Goal: Navigation & Orientation: Find specific page/section

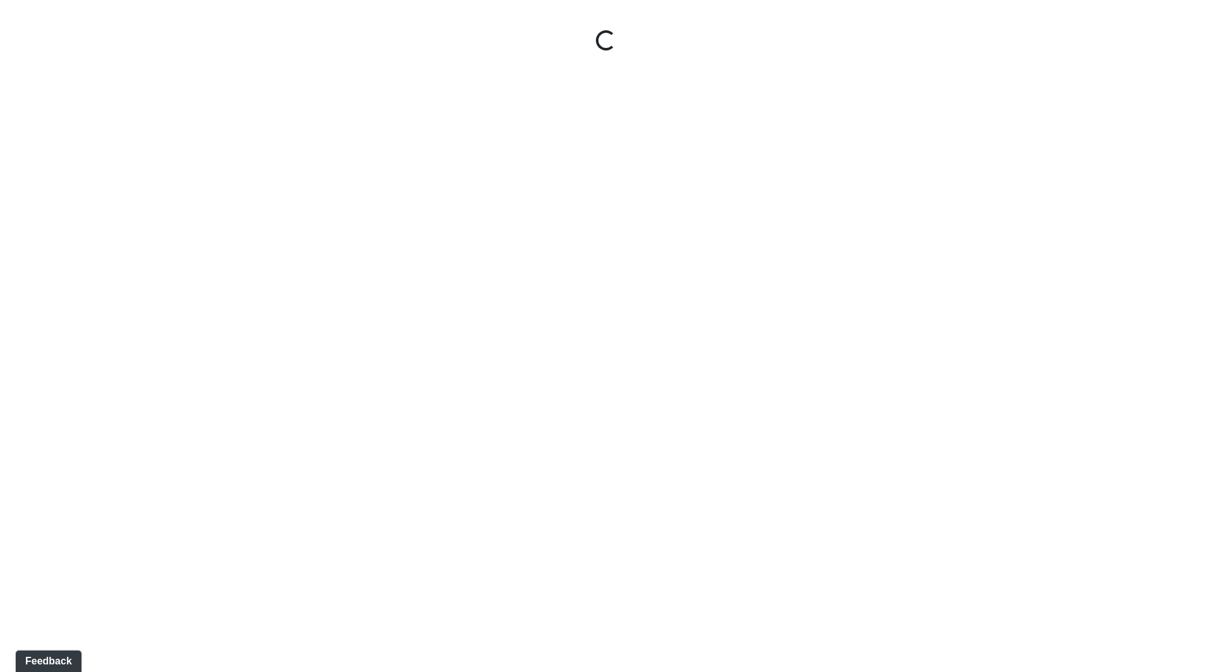
select select "ok5a3DN5DKaykbBBEtg6DG"
select select "wudMmRUKkNcJxyDemVtr2M"
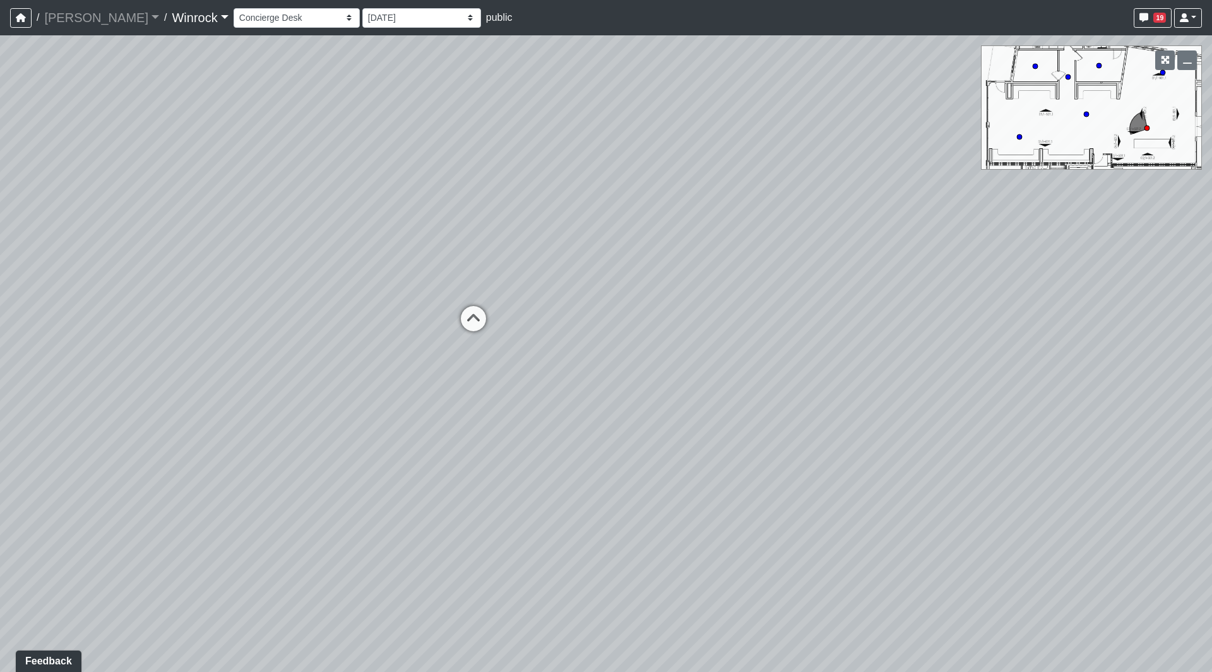
drag, startPoint x: 307, startPoint y: 146, endPoint x: 805, endPoint y: 158, distance: 498.1
click at [861, 142] on div "Loading... Arch Booths 1 Loading... Archway Loading... Created by [PERSON_NAME]…" at bounding box center [606, 353] width 1212 height 637
click at [504, 319] on icon at bounding box center [516, 323] width 38 height 38
select select "9o7EYXsZDxe2Y342yUSa48"
select select "wudMmRUKkNcJxyDemVtr2M"
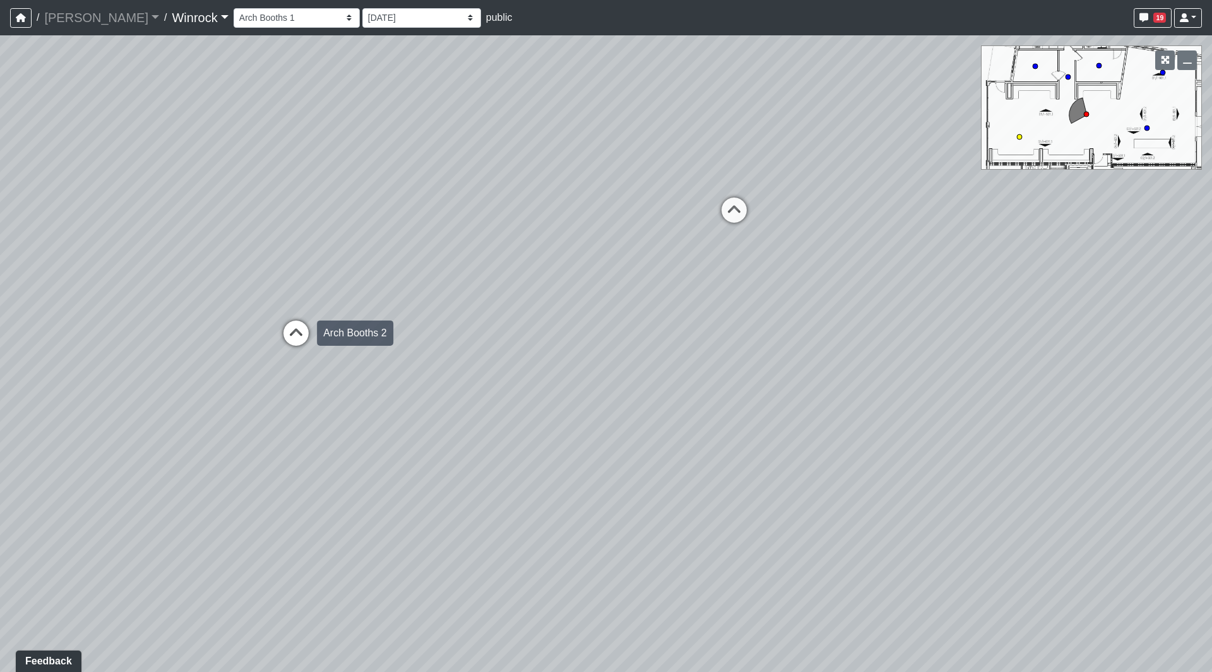
click at [282, 335] on icon at bounding box center [296, 340] width 38 height 38
select select "wAJMN5fRUA36VRquDePc1f"
select select "wudMmRUKkNcJxyDemVtr2M"
drag, startPoint x: 918, startPoint y: 269, endPoint x: -53, endPoint y: 227, distance: 972.2
click at [0, 227] on html "/ [PERSON_NAME] [PERSON_NAME] Loading... / Winrock Winrock Loading... Winrock W…" at bounding box center [606, 336] width 1212 height 672
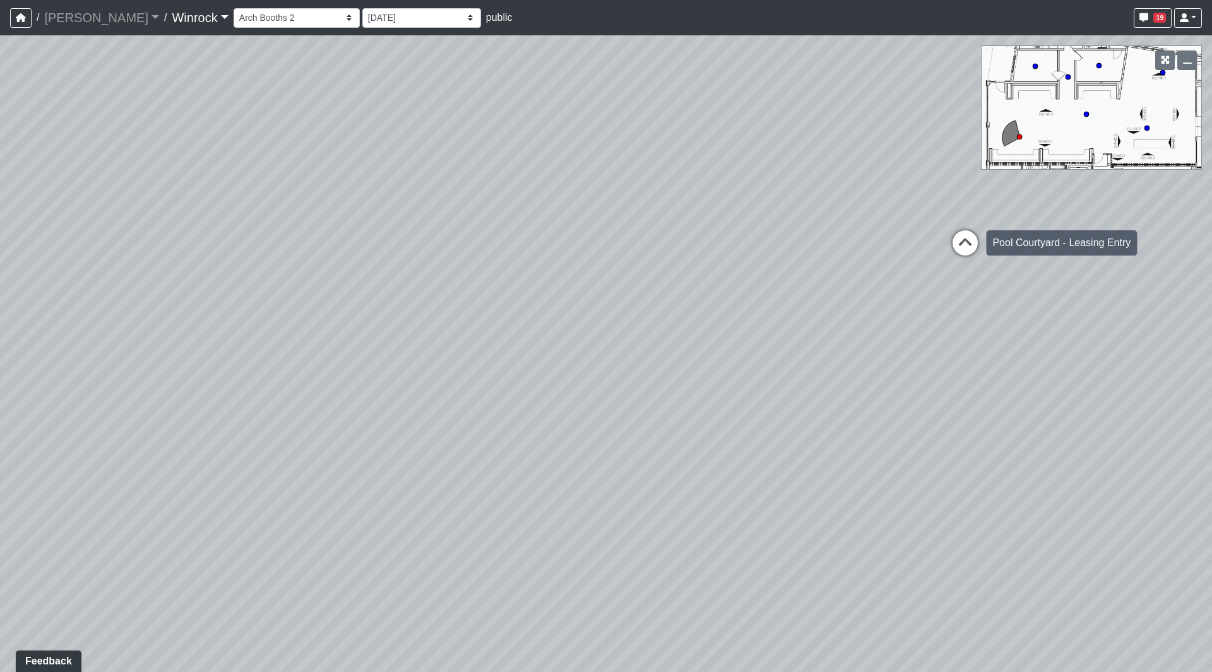
click at [966, 251] on icon at bounding box center [965, 249] width 38 height 38
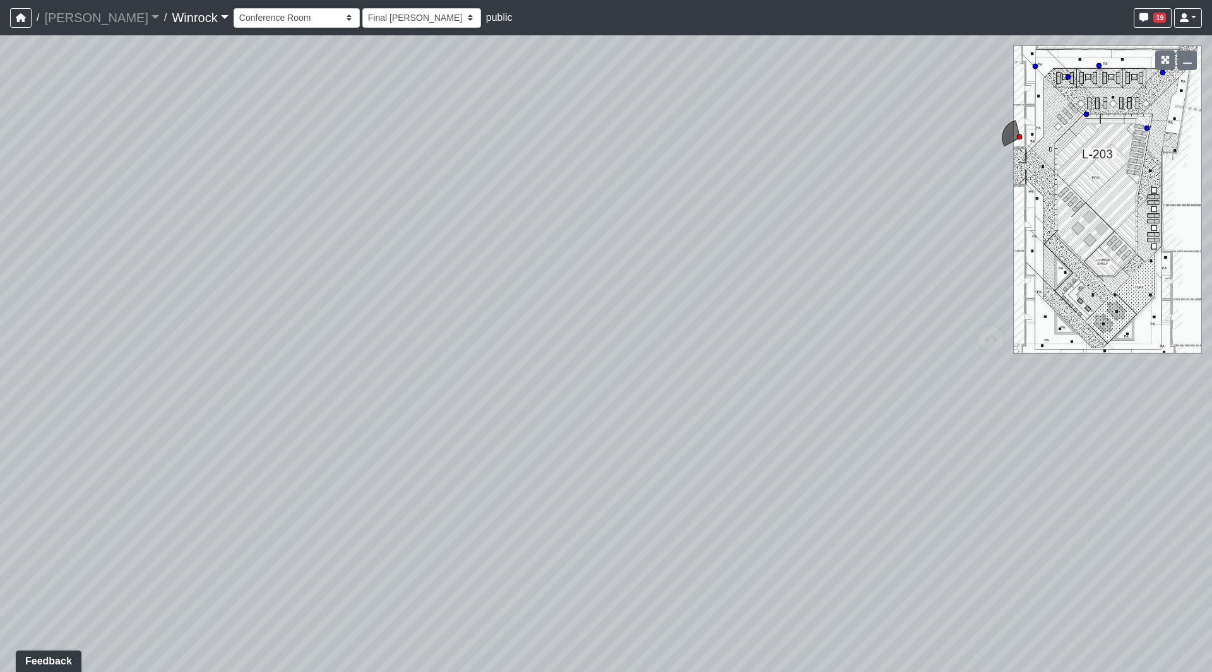
select select "hxCA9m3Svx7faStTSajr6R"
select select "wudMmRUKkNcJxyDemVtr2M"
drag, startPoint x: 432, startPoint y: 308, endPoint x: 1190, endPoint y: 306, distance: 758.0
click at [1181, 305] on div "Loading... Arch Booths 1 Loading... Archway Loading... Created by [PERSON_NAME]…" at bounding box center [606, 353] width 1212 height 637
drag, startPoint x: 194, startPoint y: 223, endPoint x: 94, endPoint y: 222, distance: 100.4
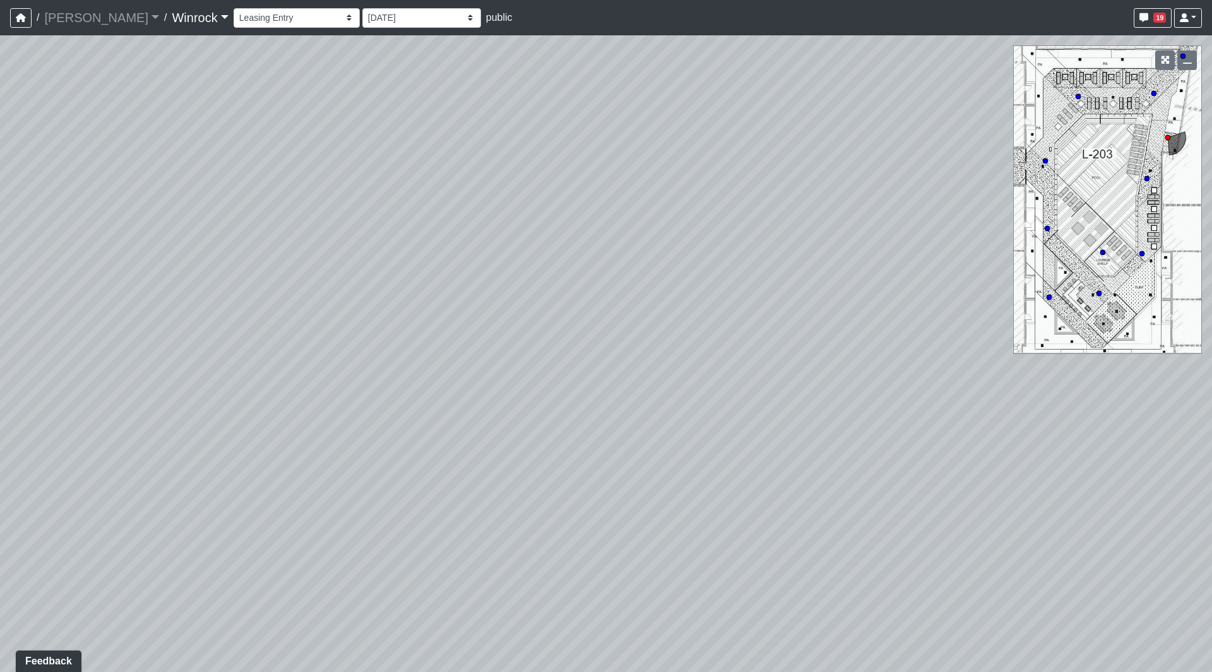
click at [86, 222] on div "Loading... Arch Booths 1 Loading... Archway Loading... Created by [PERSON_NAME]…" at bounding box center [606, 353] width 1212 height 637
drag, startPoint x: 677, startPoint y: 230, endPoint x: -136, endPoint y: 191, distance: 814.5
click at [0, 191] on html "/ [PERSON_NAME] [PERSON_NAME] Loading... / Winrock Winrock Loading... Winrock W…" at bounding box center [606, 336] width 1212 height 672
drag, startPoint x: 482, startPoint y: 202, endPoint x: 593, endPoint y: 277, distance: 134.6
click at [593, 277] on div "Loading... Arch Booths 1 Loading... Archway Loading... Created by [PERSON_NAME]…" at bounding box center [606, 353] width 1212 height 637
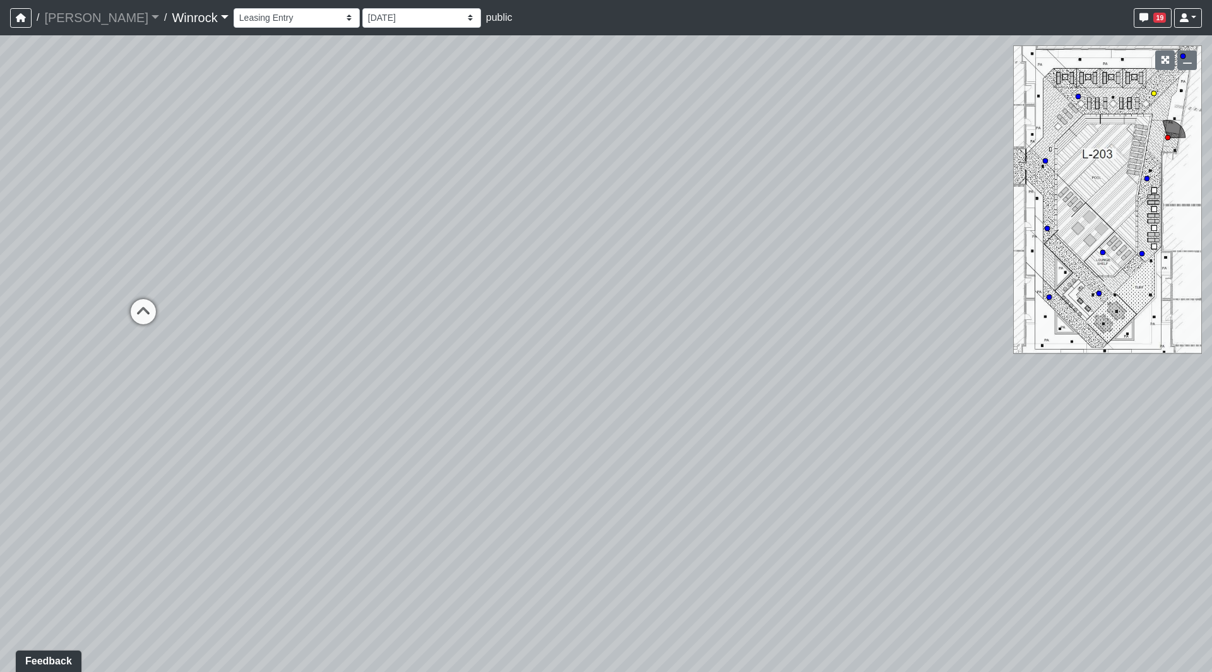
click at [150, 313] on icon at bounding box center [143, 318] width 38 height 38
select select "gucC9CUK1aapALwAR7N9Kd"
select select "wudMmRUKkNcJxyDemVtr2M"
click at [608, 271] on icon at bounding box center [617, 274] width 38 height 38
select select "hQHmBDupfwZyf6PNLAGTF9"
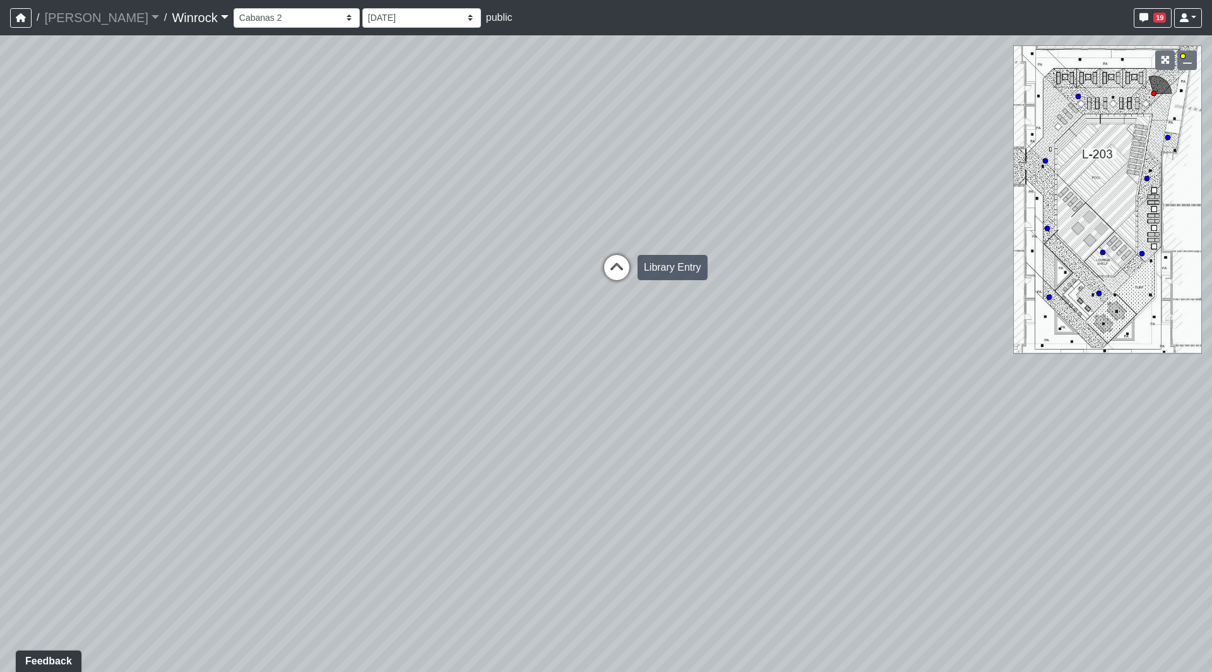
select select "wudMmRUKkNcJxyDemVtr2M"
drag, startPoint x: 620, startPoint y: 281, endPoint x: 949, endPoint y: 246, distance: 331.3
click at [956, 247] on div "Loading... Arch Booths 1 Loading... Archway Loading... Created by [PERSON_NAME]…" at bounding box center [606, 353] width 1212 height 637
click at [442, 122] on icon at bounding box center [444, 125] width 38 height 38
select select "gucC9CUK1aapALwAR7N9Kd"
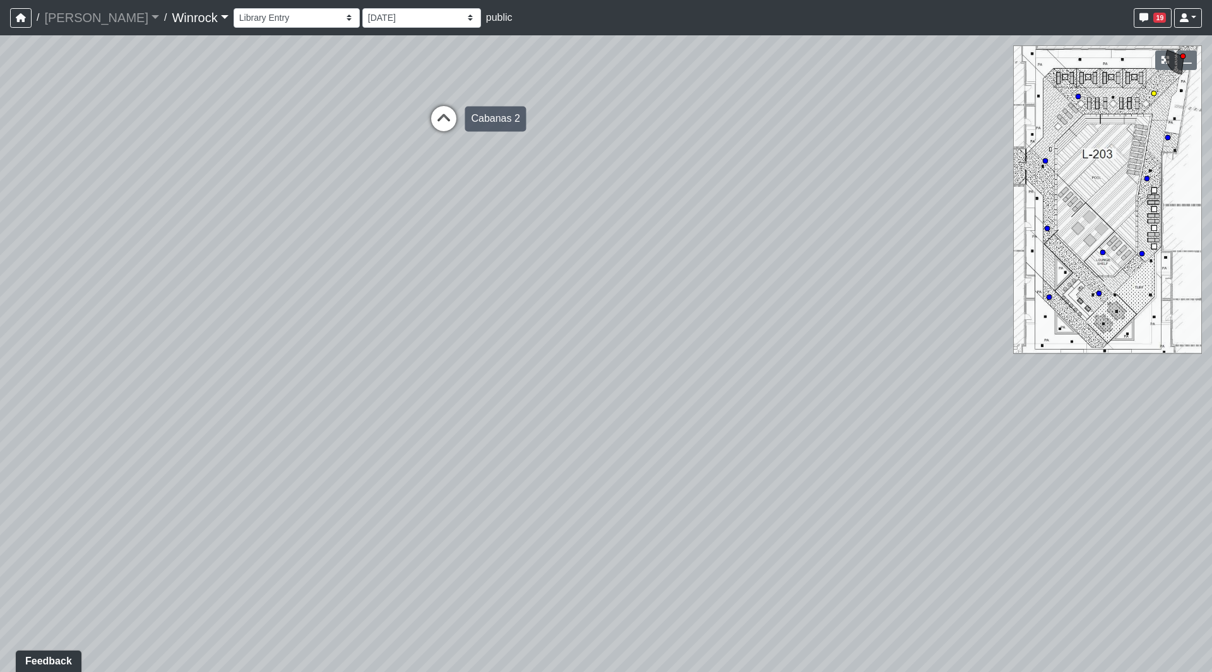
select select "wudMmRUKkNcJxyDemVtr2M"
drag, startPoint x: 461, startPoint y: 112, endPoint x: 666, endPoint y: 297, distance: 277.1
click at [701, 305] on div "Loading... Arch Booths 1 Loading... Archway Loading... Created by [PERSON_NAME]…" at bounding box center [606, 353] width 1212 height 637
drag, startPoint x: 353, startPoint y: 252, endPoint x: 367, endPoint y: 260, distance: 16.1
click at [353, 253] on div "Loading... Arch Booths 1 Loading... Archway Loading... Created by [PERSON_NAME]…" at bounding box center [606, 353] width 1212 height 637
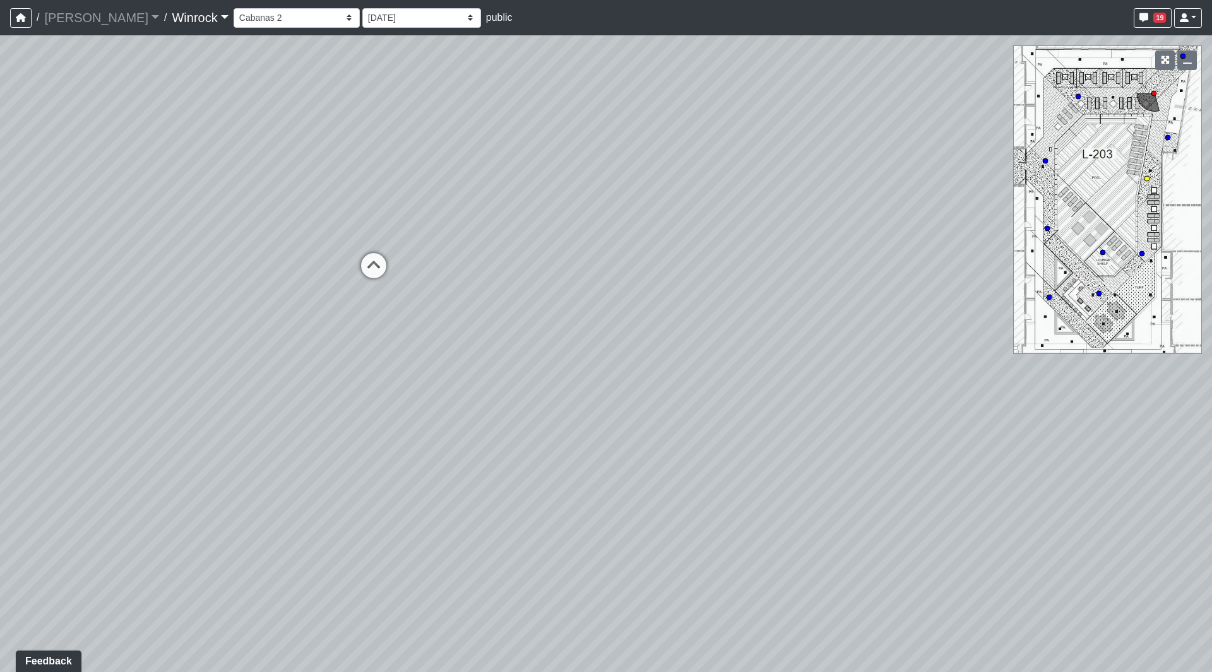
click at [370, 264] on icon at bounding box center [374, 272] width 38 height 38
select select "hQCAF9Vfs6tK6Rkt4w4B2X"
select select "wudMmRUKkNcJxyDemVtr2M"
click at [403, 268] on div "Turf" at bounding box center [402, 271] width 30 height 25
select select "iGdgCJoAnz6Jtto7CV764F"
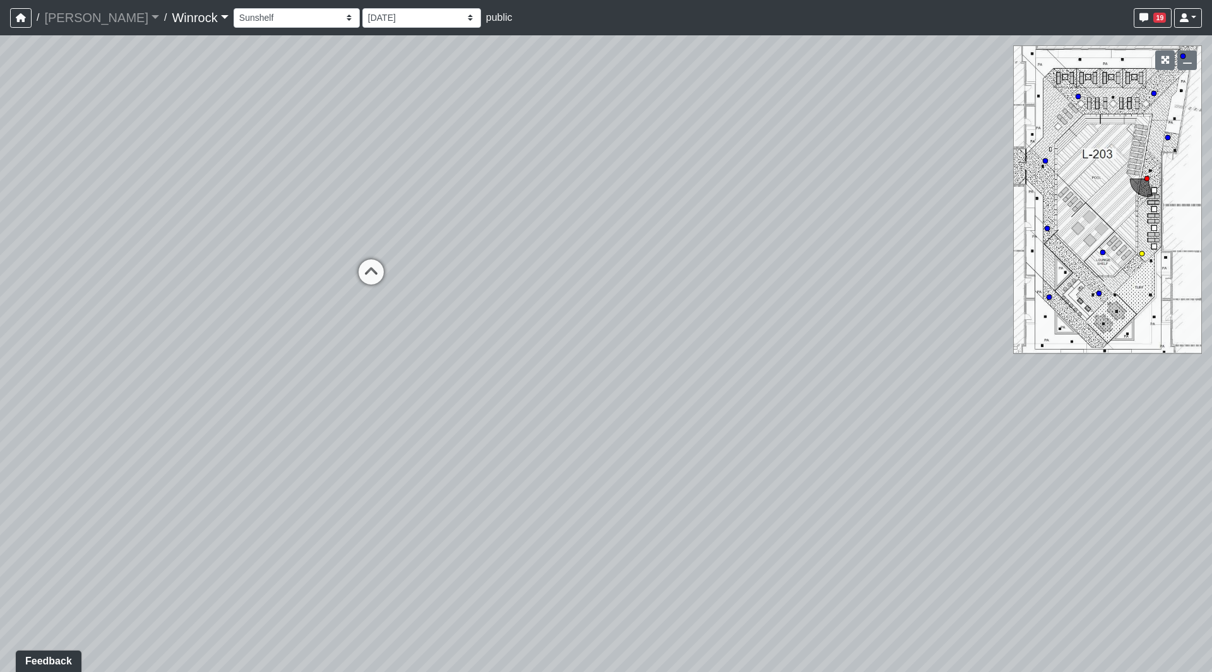
select select "wudMmRUKkNcJxyDemVtr2M"
drag, startPoint x: 533, startPoint y: 234, endPoint x: 162, endPoint y: 191, distance: 374.3
click at [174, 193] on div "Loading... Arch Booths 1 Loading... Archway Loading... Created by [PERSON_NAME]…" at bounding box center [606, 353] width 1212 height 637
drag, startPoint x: 468, startPoint y: 136, endPoint x: 282, endPoint y: 179, distance: 191.1
click at [237, 175] on div "Loading... Arch Booths 1 Loading... Archway Loading... Created by [PERSON_NAME]…" at bounding box center [606, 353] width 1212 height 637
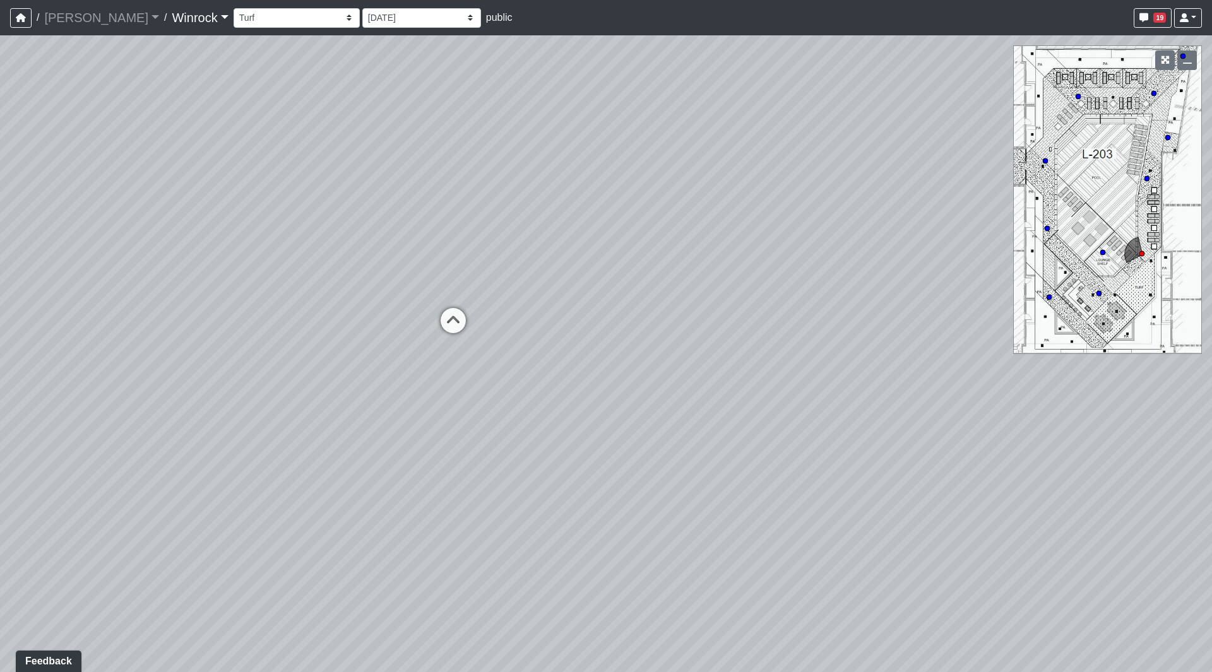
drag, startPoint x: 302, startPoint y: 181, endPoint x: 293, endPoint y: 181, distance: 8.9
click at [293, 181] on div "Loading... Arch Booths 1 Loading... Archway Loading... Created by [PERSON_NAME]…" at bounding box center [606, 353] width 1212 height 637
drag, startPoint x: 553, startPoint y: 210, endPoint x: 316, endPoint y: 192, distance: 237.4
click at [317, 192] on div "Loading... Arch Booths 1 Loading... Archway Loading... Created by [PERSON_NAME]…" at bounding box center [606, 353] width 1212 height 637
drag, startPoint x: 412, startPoint y: 205, endPoint x: 234, endPoint y: 206, distance: 178.0
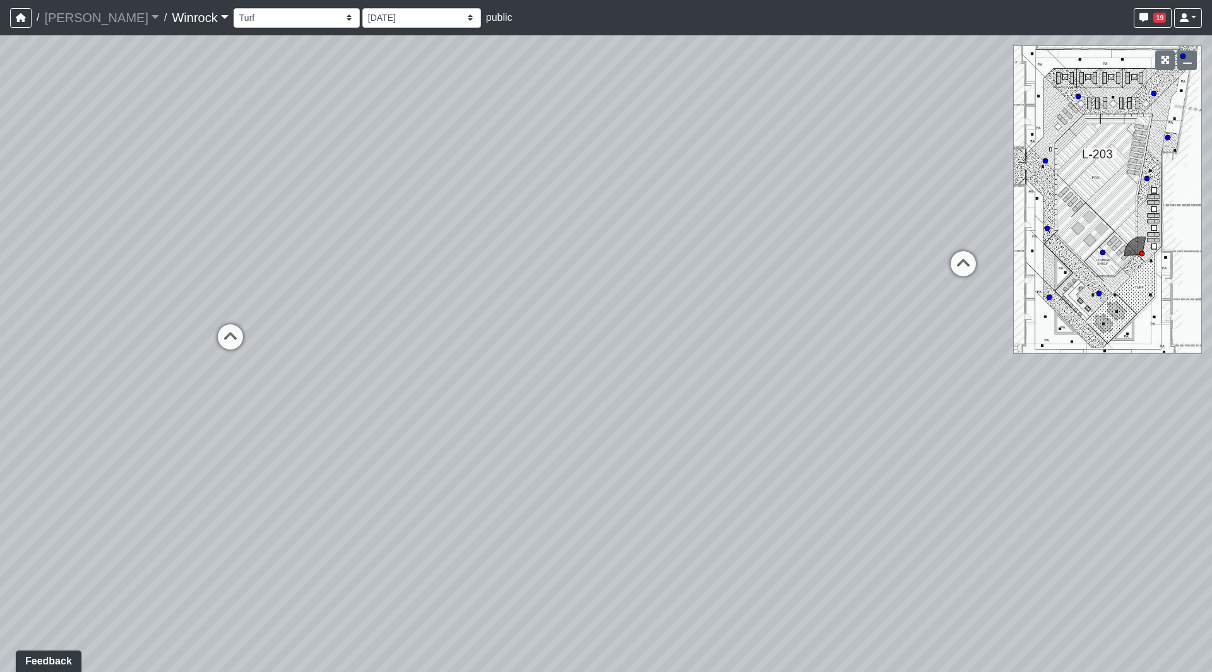
click at [234, 206] on div "Loading... Arch Booths 1 Loading... Archway Loading... Created by [PERSON_NAME]…" at bounding box center [606, 353] width 1212 height 637
drag, startPoint x: 542, startPoint y: 181, endPoint x: 382, endPoint y: 213, distance: 163.4
click at [379, 210] on div "Loading... Arch Booths 1 Loading... Archway Loading... Created by [PERSON_NAME]…" at bounding box center [606, 353] width 1212 height 637
click at [657, 280] on icon at bounding box center [668, 282] width 38 height 38
select select "hQCAF9Vfs6tK6Rkt4w4B2X"
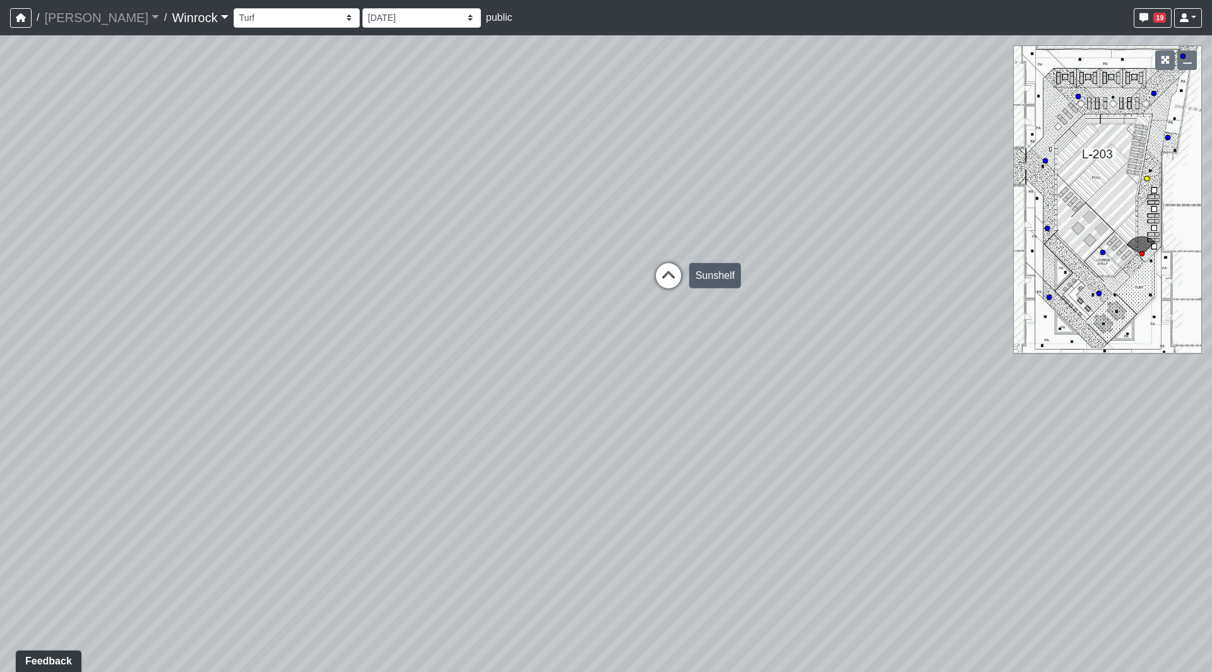
select select "wudMmRUKkNcJxyDemVtr2M"
drag, startPoint x: 674, startPoint y: 276, endPoint x: 681, endPoint y: 276, distance: 6.9
click at [678, 276] on icon at bounding box center [671, 277] width 38 height 38
select select "gucC9CUK1aapALwAR7N9Kd"
select select "wudMmRUKkNcJxyDemVtr2M"
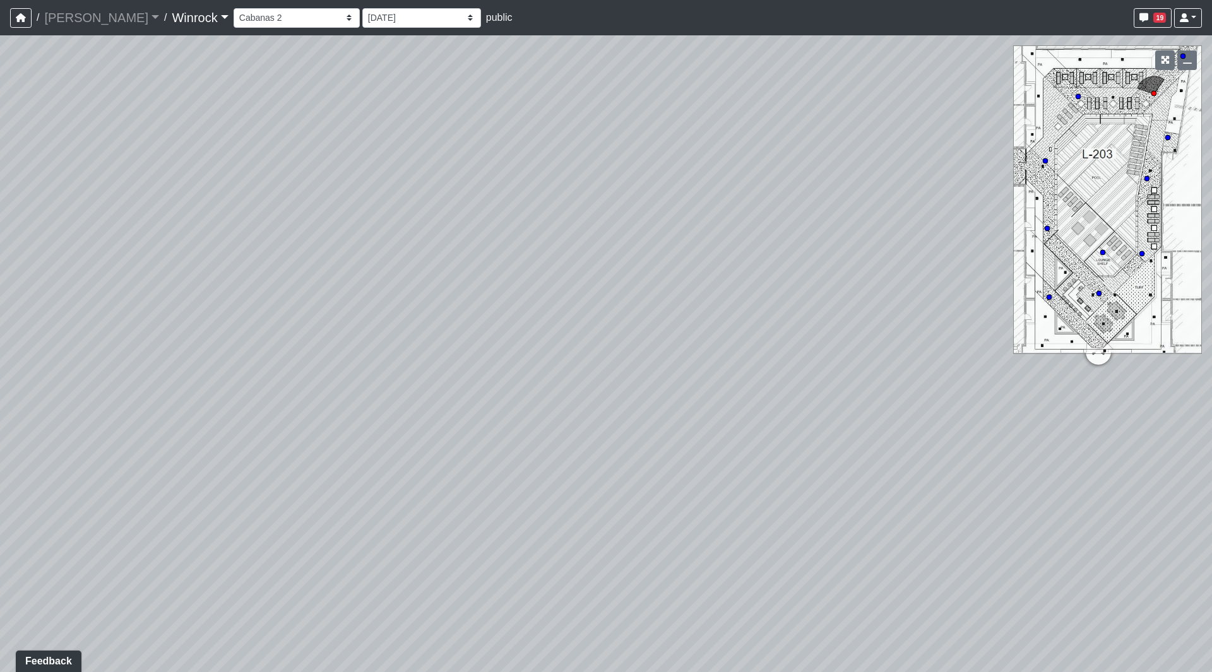
drag, startPoint x: 671, startPoint y: 308, endPoint x: 863, endPoint y: 340, distance: 194.5
click at [1057, 337] on div "Loading... Arch Booths 1 Loading... Archway Loading... Created by [PERSON_NAME]…" at bounding box center [606, 353] width 1212 height 637
drag, startPoint x: 966, startPoint y: 331, endPoint x: 1007, endPoint y: 331, distance: 41.0
click at [999, 331] on div "Loading... Arch Booths 1 Loading... Archway Loading... Created by [PERSON_NAME]…" at bounding box center [606, 353] width 1212 height 637
drag, startPoint x: 831, startPoint y: 324, endPoint x: 905, endPoint y: 326, distance: 73.9
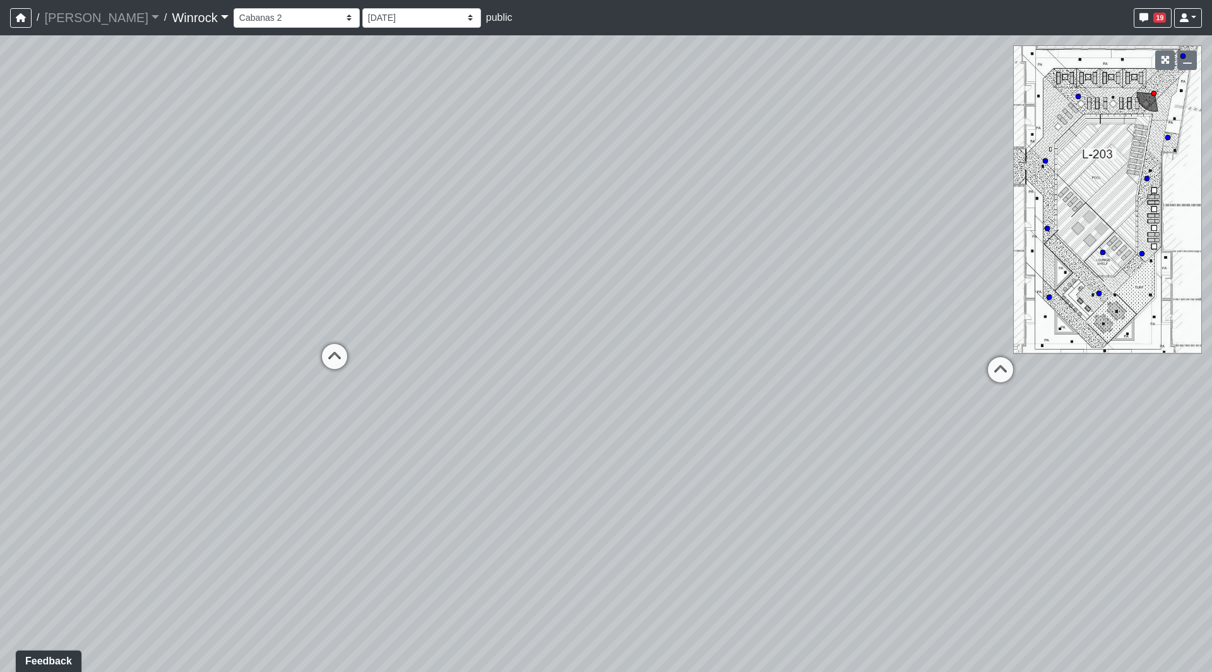
click at [912, 326] on div "Loading... Arch Booths 1 Loading... Archway Loading... Created by [PERSON_NAME]…" at bounding box center [606, 353] width 1212 height 637
drag, startPoint x: 718, startPoint y: 337, endPoint x: 432, endPoint y: 388, distance: 289.7
click at [352, 406] on div "Loading... Arch Booths 1 Loading... Archway Loading... Created by [PERSON_NAME]…" at bounding box center [606, 353] width 1212 height 637
drag, startPoint x: 645, startPoint y: 300, endPoint x: 741, endPoint y: 297, distance: 96.0
click at [741, 297] on div "Loading... Arch Booths 1 Loading... Archway Loading... Created by [PERSON_NAME]…" at bounding box center [606, 353] width 1212 height 637
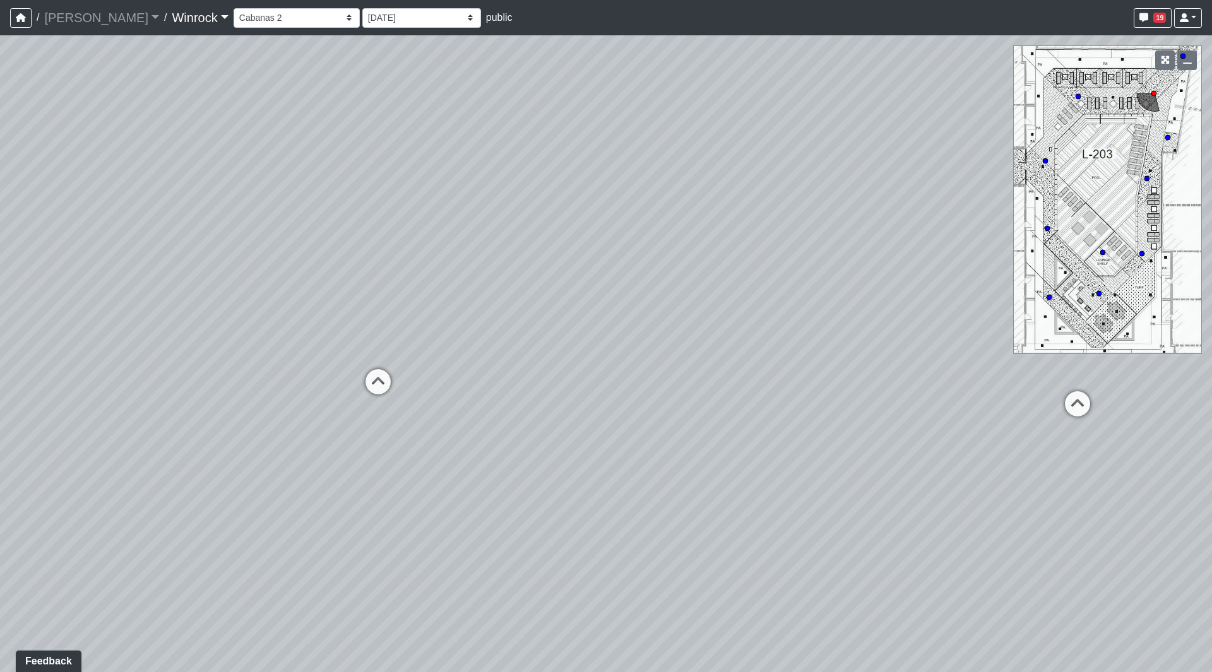
drag, startPoint x: 500, startPoint y: 347, endPoint x: 789, endPoint y: 311, distance: 291.4
click at [801, 315] on div "Loading... Arch Booths 1 Loading... Archway Loading... Created by [PERSON_NAME]…" at bounding box center [606, 353] width 1212 height 637
